Goal: Task Accomplishment & Management: Use online tool/utility

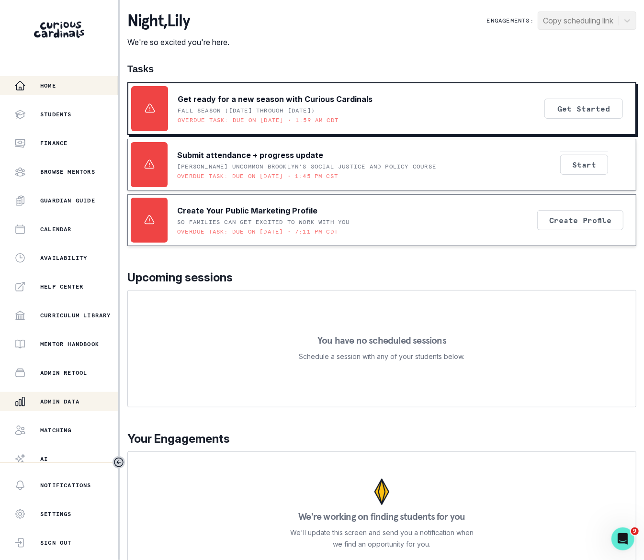
click at [75, 400] on p "Admin Data" at bounding box center [59, 402] width 39 height 8
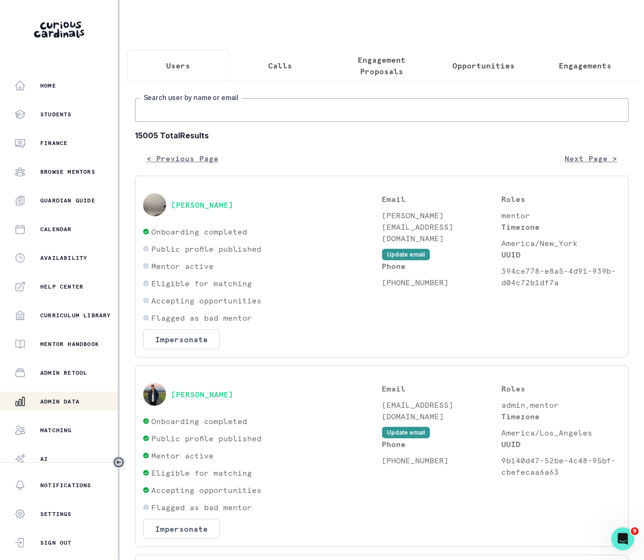
click at [152, 122] on input "Search user by name or email" at bounding box center [382, 110] width 494 height 24
paste input "[PERSON_NAME][EMAIL_ADDRESS][DOMAIN_NAME]"
type input "[PERSON_NAME][EMAIL_ADDRESS][DOMAIN_NAME]"
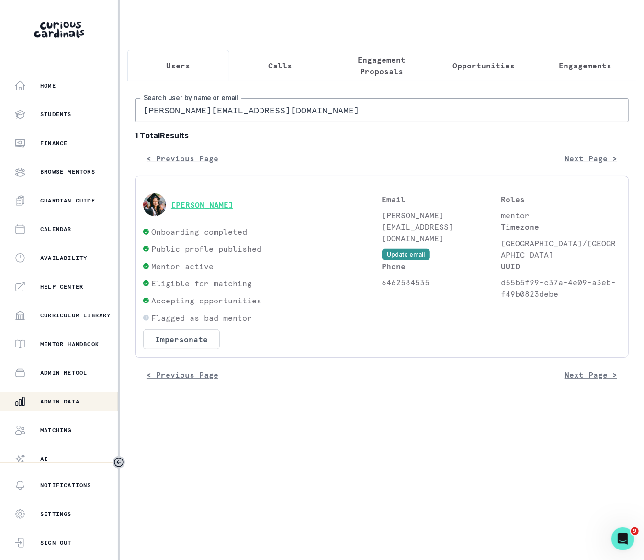
click at [213, 210] on button "[PERSON_NAME]" at bounding box center [202, 205] width 62 height 10
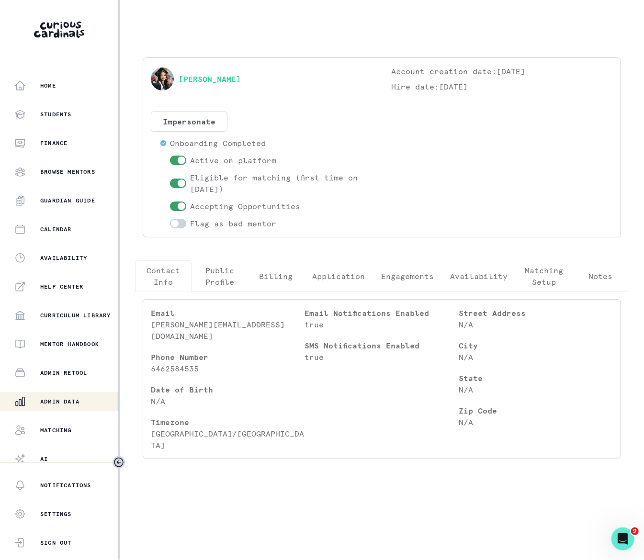
click at [416, 274] on p "Engagements" at bounding box center [407, 276] width 53 height 11
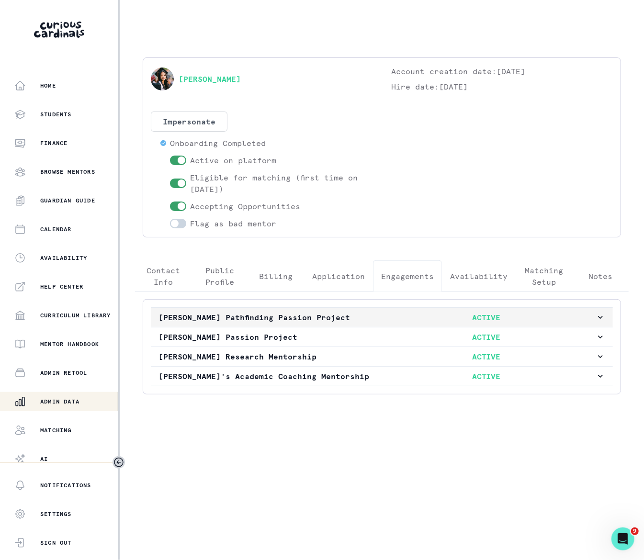
click at [600, 317] on icon "button" at bounding box center [601, 318] width 10 height 10
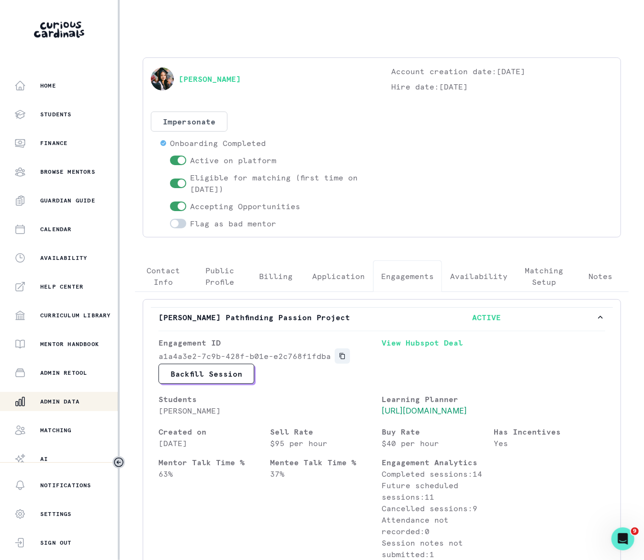
click at [341, 358] on icon "Copied to clipboard" at bounding box center [342, 356] width 7 height 7
click at [217, 79] on link "[PERSON_NAME]" at bounding box center [210, 78] width 62 height 11
